Goal: Task Accomplishment & Management: Manage account settings

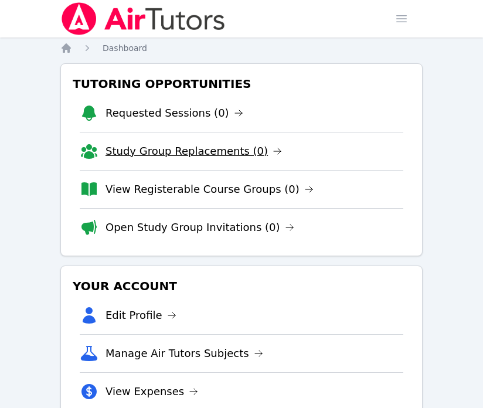
click at [220, 153] on link "Study Group Replacements (0)" at bounding box center [193, 151] width 176 height 16
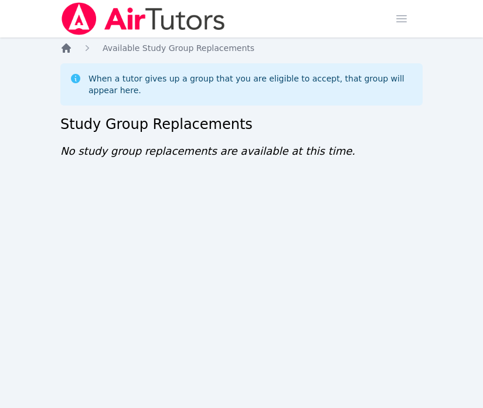
click at [69, 52] on icon "Breadcrumb" at bounding box center [66, 47] width 9 height 9
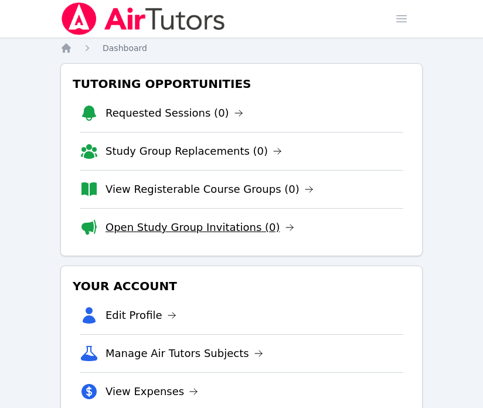
click at [199, 228] on link "Open Study Group Invitations (0)" at bounding box center [199, 227] width 189 height 16
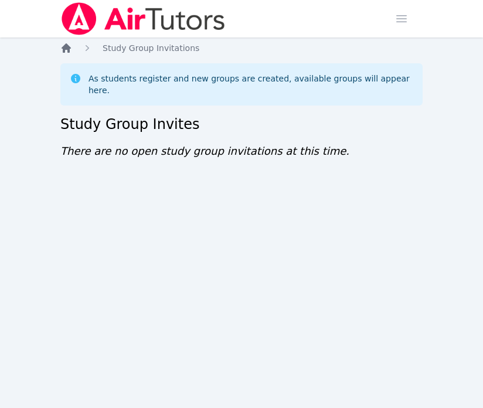
click at [68, 48] on icon "Breadcrumb" at bounding box center [66, 47] width 9 height 9
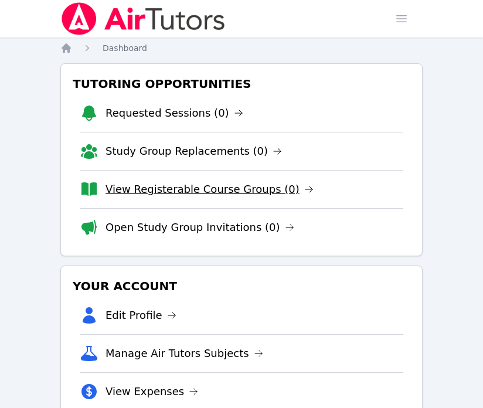
click at [224, 191] on link "View Registerable Course Groups (0)" at bounding box center [209, 189] width 208 height 16
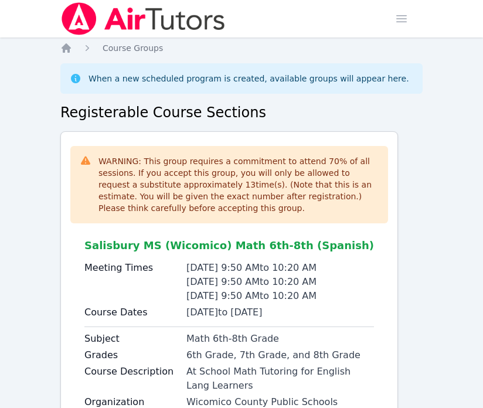
click at [72, 49] on ol "Home Course Groups" at bounding box center [111, 48] width 103 height 12
click at [60, 49] on icon "Breadcrumb" at bounding box center [66, 48] width 12 height 12
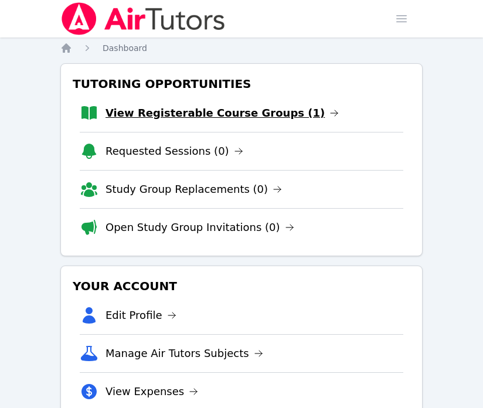
click at [255, 114] on link "View Registerable Course Groups (1)" at bounding box center [221, 113] width 233 height 16
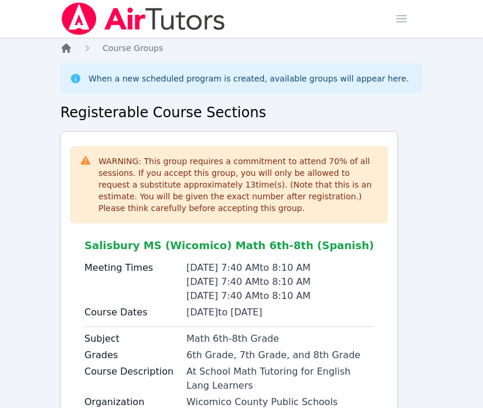
click at [66, 50] on icon "Breadcrumb" at bounding box center [66, 48] width 12 height 12
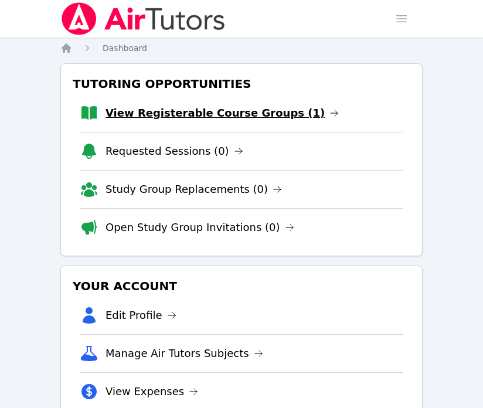
click at [256, 110] on link "View Registerable Course Groups (1)" at bounding box center [221, 113] width 233 height 16
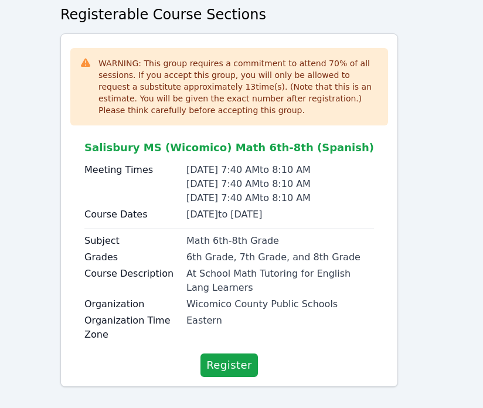
scroll to position [98, 0]
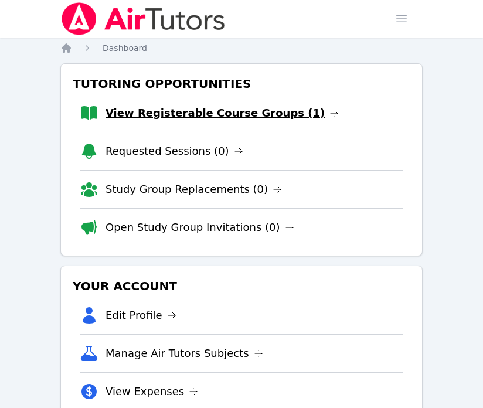
click at [138, 111] on link "View Registerable Course Groups (1)" at bounding box center [221, 113] width 233 height 16
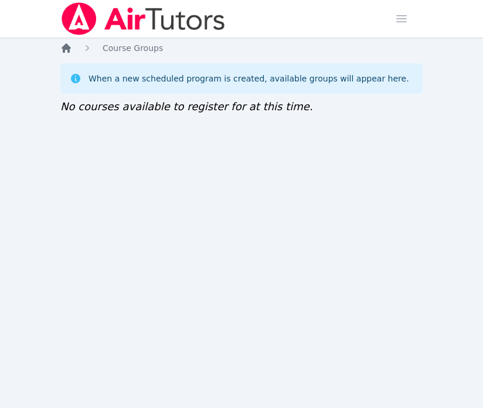
click at [71, 49] on icon "Breadcrumb" at bounding box center [66, 48] width 12 height 12
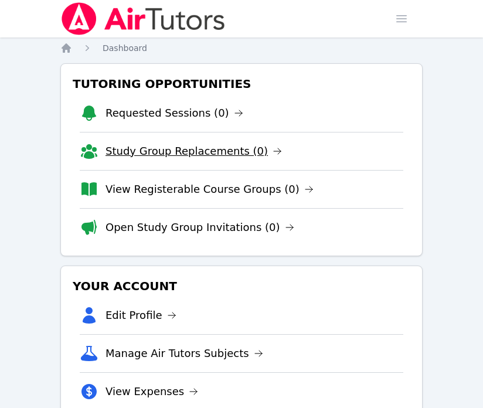
click at [200, 156] on link "Study Group Replacements (0)" at bounding box center [193, 151] width 176 height 16
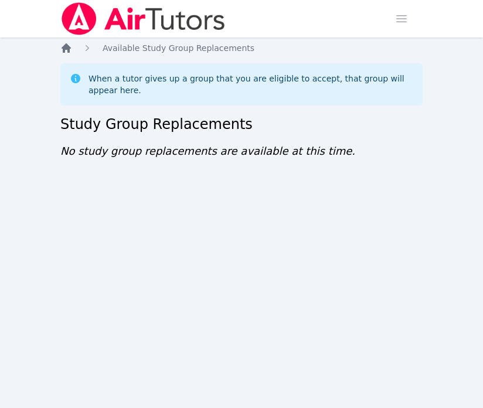
click at [67, 43] on icon "Breadcrumb" at bounding box center [66, 48] width 12 height 12
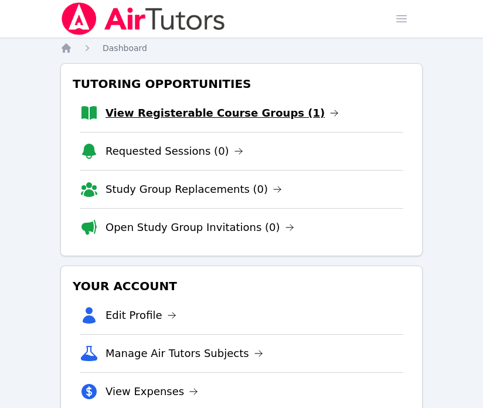
click at [217, 119] on link "View Registerable Course Groups (1)" at bounding box center [221, 113] width 233 height 16
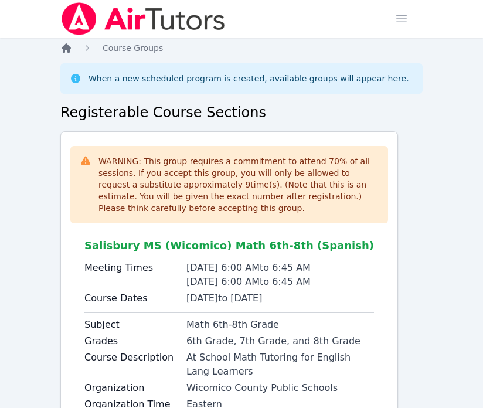
click at [60, 52] on icon "Breadcrumb" at bounding box center [66, 48] width 12 height 12
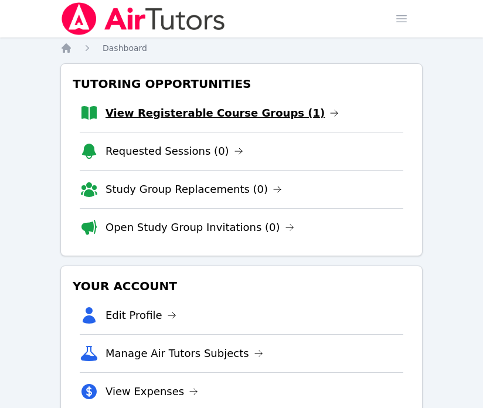
click at [120, 118] on link "View Registerable Course Groups (1)" at bounding box center [221, 113] width 233 height 16
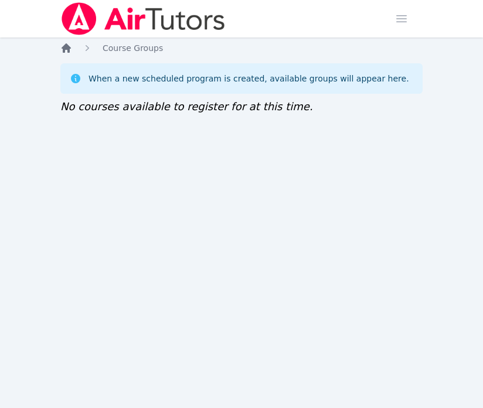
click at [70, 51] on icon "Breadcrumb" at bounding box center [66, 48] width 12 height 12
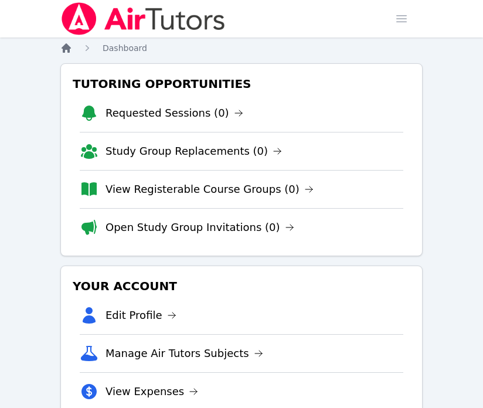
click at [60, 50] on icon "Breadcrumb" at bounding box center [66, 48] width 12 height 12
click at [188, 105] on link "Requested Sessions (0)" at bounding box center [174, 113] width 138 height 16
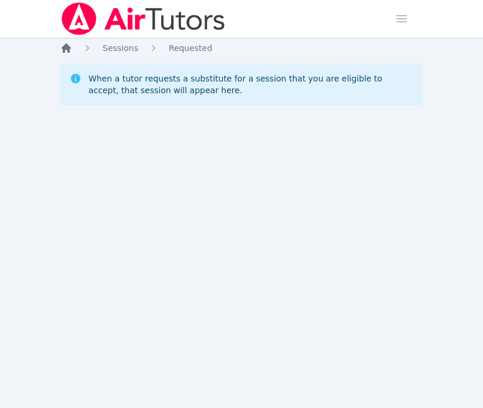
click at [62, 52] on icon "Breadcrumb" at bounding box center [66, 48] width 12 height 12
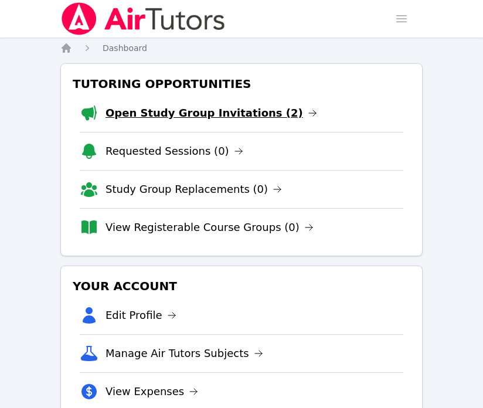
click at [207, 110] on link "Open Study Group Invitations (2)" at bounding box center [211, 113] width 212 height 16
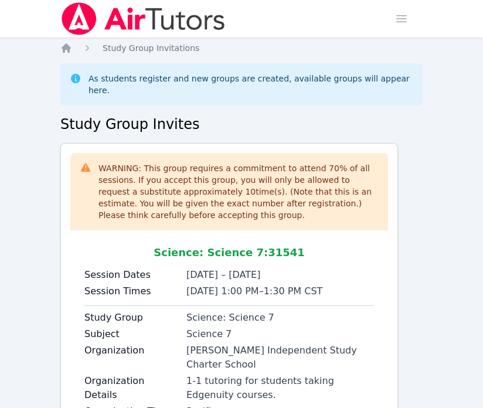
click at [64, 50] on icon "Breadcrumb" at bounding box center [66, 47] width 9 height 9
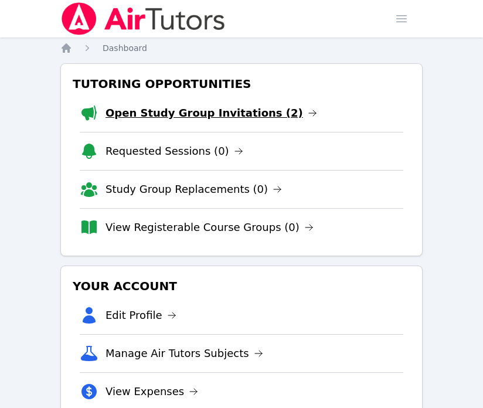
click at [159, 111] on link "Open Study Group Invitations (2)" at bounding box center [211, 113] width 212 height 16
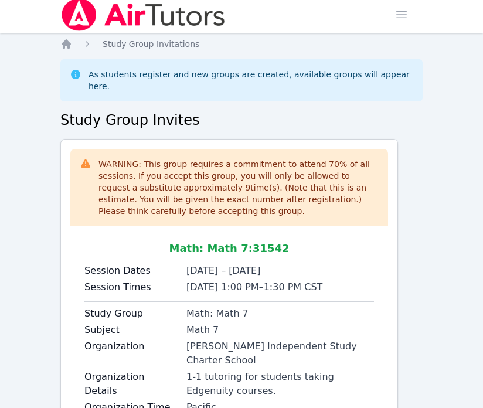
scroll to position [5, 0]
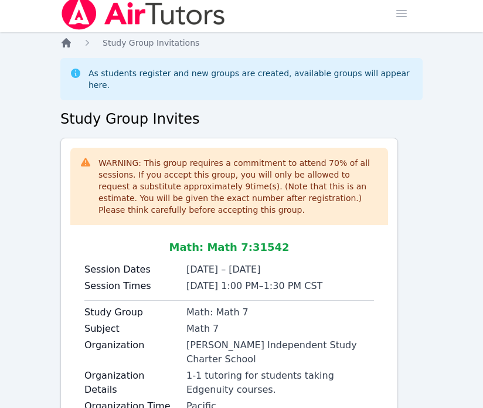
click at [64, 43] on icon "Breadcrumb" at bounding box center [66, 42] width 9 height 9
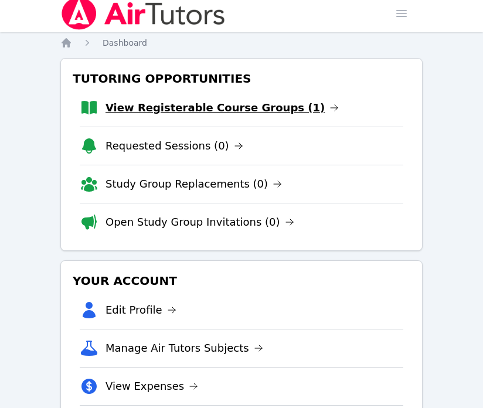
click at [195, 108] on link "View Registerable Course Groups (1)" at bounding box center [221, 108] width 233 height 16
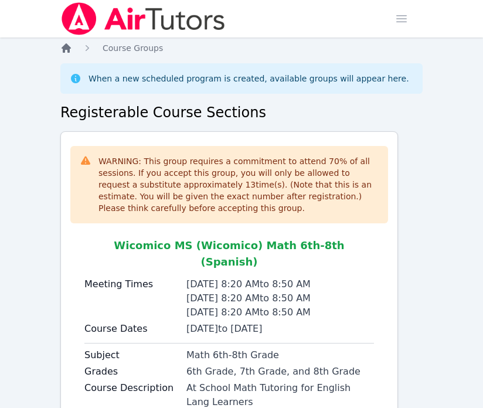
click at [62, 53] on icon "Breadcrumb" at bounding box center [66, 48] width 12 height 12
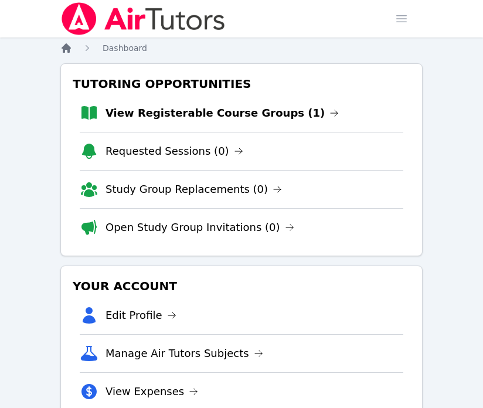
click at [62, 53] on icon "Breadcrumb" at bounding box center [66, 48] width 12 height 12
click at [64, 42] on icon "Breadcrumb" at bounding box center [66, 48] width 12 height 12
click at [147, 119] on link "View Registerable Course Groups (1)" at bounding box center [221, 113] width 233 height 16
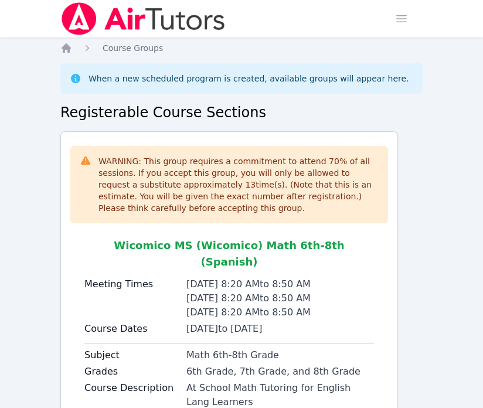
click at [72, 47] on ol "Home Course Groups" at bounding box center [111, 48] width 103 height 12
click at [63, 47] on icon "Breadcrumb" at bounding box center [66, 47] width 9 height 9
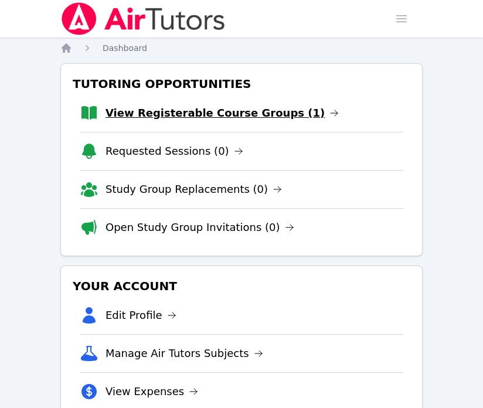
click at [132, 112] on link "View Registerable Course Groups (1)" at bounding box center [221, 113] width 233 height 16
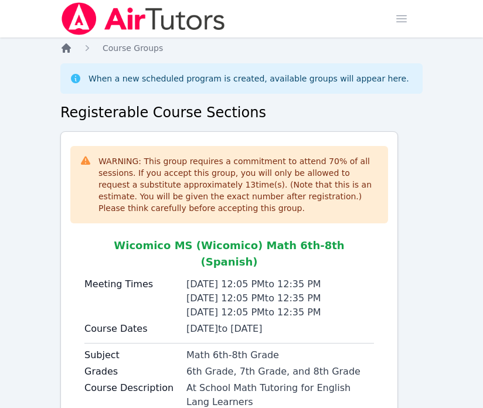
click at [64, 49] on icon "Breadcrumb" at bounding box center [66, 47] width 9 height 9
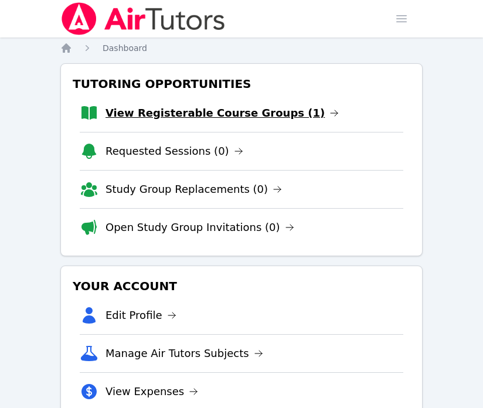
click at [176, 115] on link "View Registerable Course Groups (1)" at bounding box center [221, 113] width 233 height 16
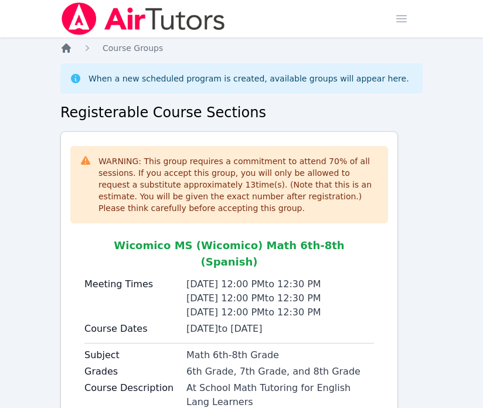
click at [63, 53] on icon "Breadcrumb" at bounding box center [66, 48] width 12 height 12
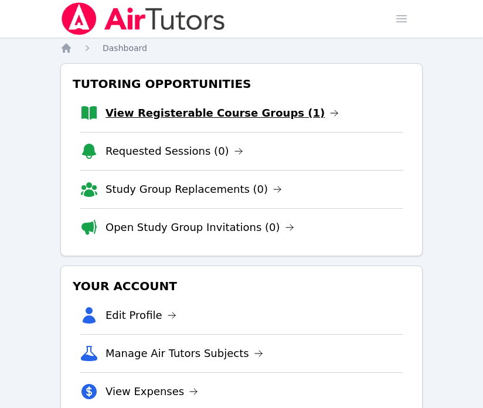
click at [173, 115] on link "View Registerable Course Groups (1)" at bounding box center [221, 113] width 233 height 16
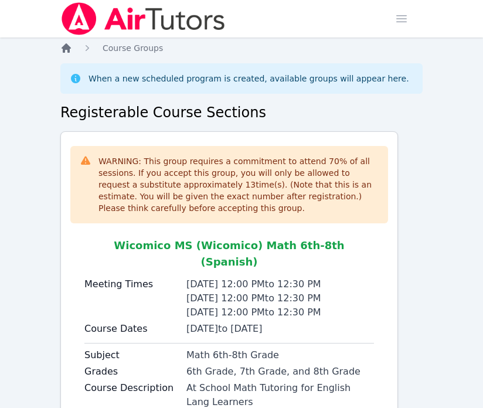
click at [66, 46] on icon "Breadcrumb" at bounding box center [66, 47] width 9 height 9
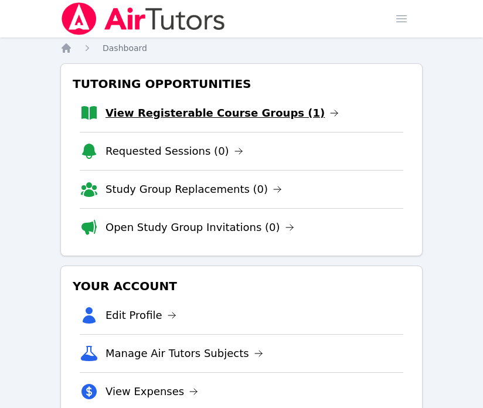
click at [238, 108] on link "View Registerable Course Groups (1)" at bounding box center [221, 113] width 233 height 16
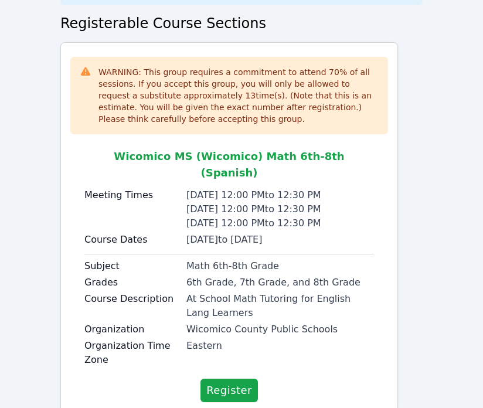
scroll to position [110, 0]
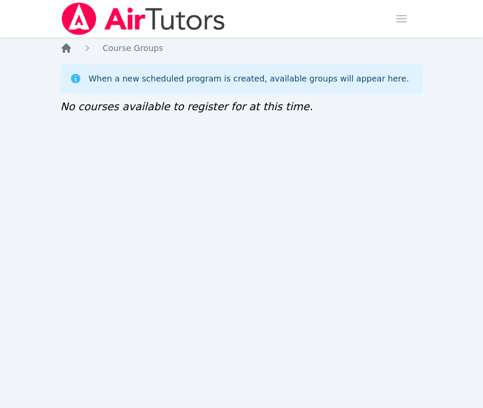
click at [63, 45] on icon "Breadcrumb" at bounding box center [66, 48] width 12 height 12
